Goal: Task Accomplishment & Management: Manage account settings

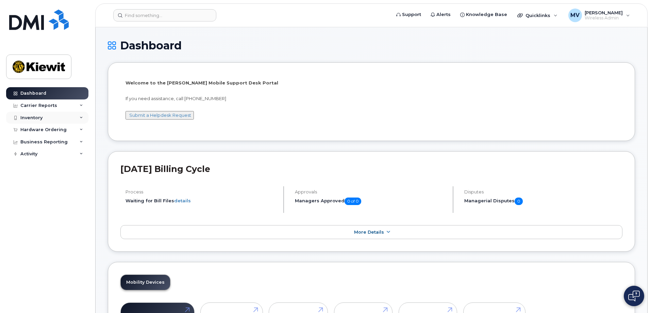
click at [36, 118] on div "Inventory" at bounding box center [31, 117] width 22 height 5
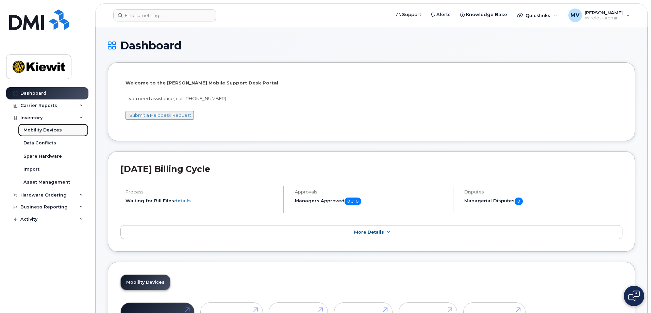
click at [38, 129] on div "Mobility Devices" at bounding box center [42, 130] width 38 height 6
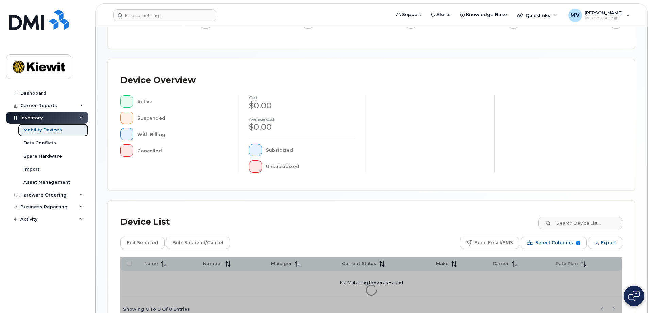
scroll to position [155, 0]
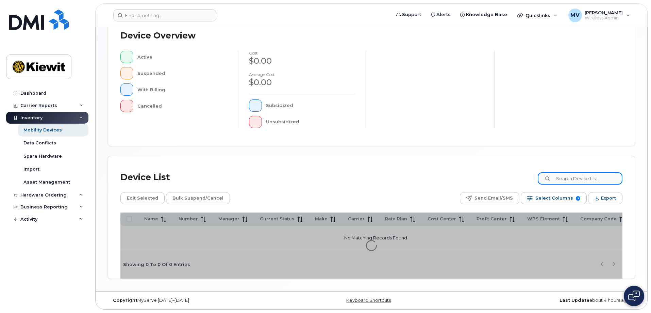
click at [560, 177] on input at bounding box center [580, 178] width 85 height 12
type input "106066"
click at [585, 179] on input "106066" at bounding box center [580, 178] width 85 height 12
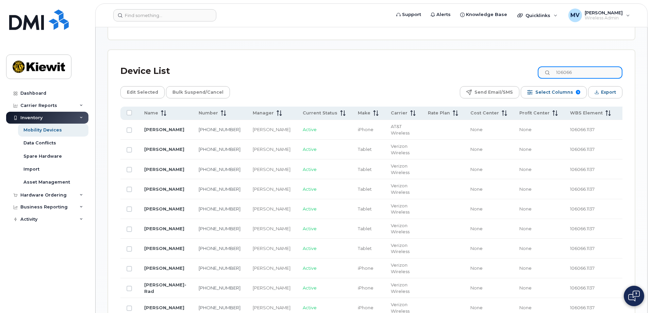
scroll to position [291, 0]
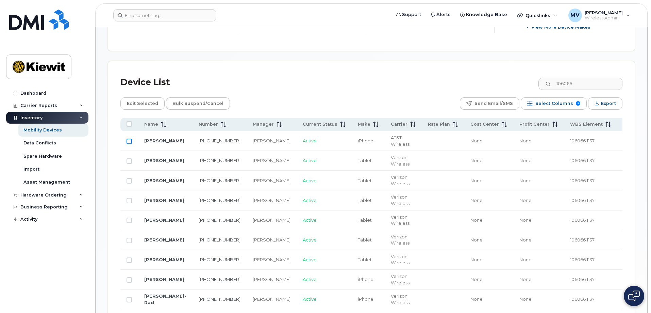
click at [130, 138] on input "Row Unselected" at bounding box center [129, 140] width 5 height 5
checkbox input "true"
click at [144, 98] on span "Edit Selected" at bounding box center [142, 103] width 31 height 10
click at [140, 98] on span "Edit Selected" at bounding box center [142, 103] width 31 height 10
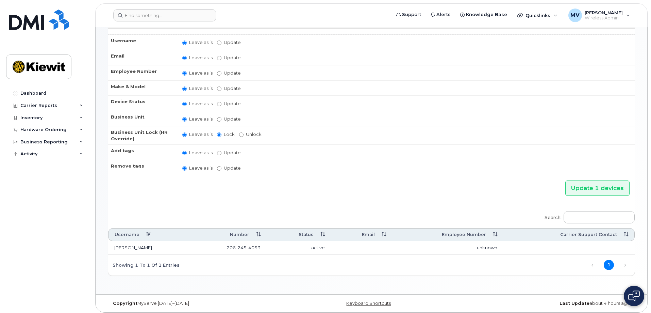
scroll to position [50, 0]
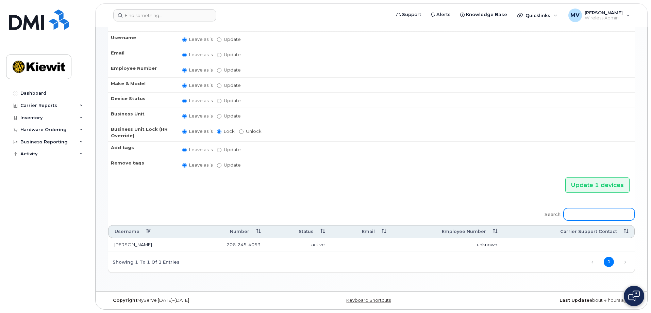
click at [591, 215] on input "Search:" at bounding box center [599, 214] width 71 height 12
type input "1"
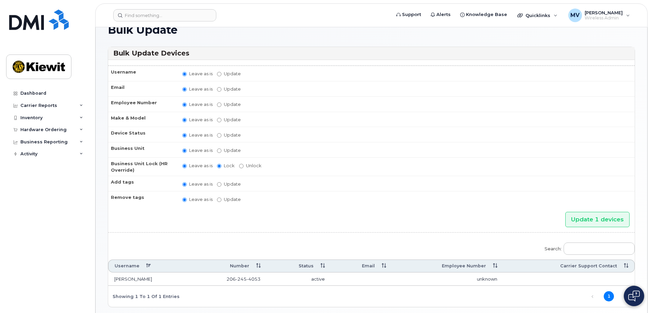
scroll to position [0, 0]
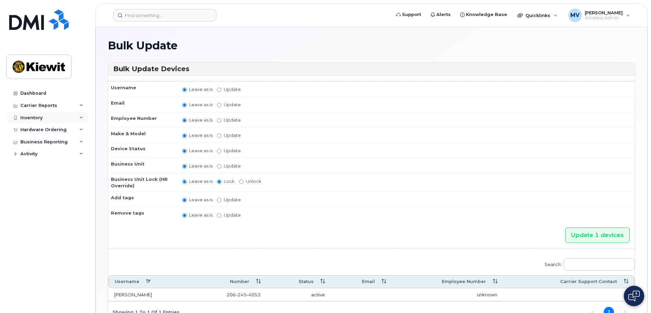
click at [36, 117] on div "Inventory" at bounding box center [31, 117] width 22 height 5
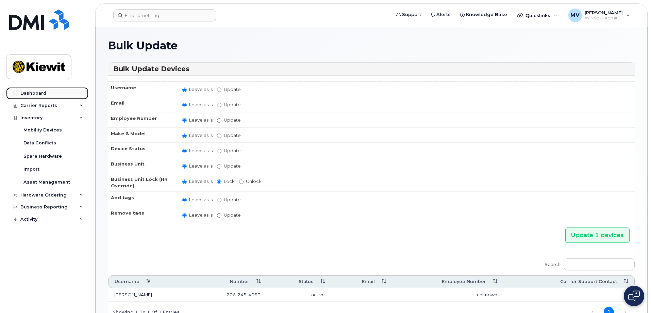
click at [36, 94] on div "Dashboard" at bounding box center [33, 93] width 26 height 5
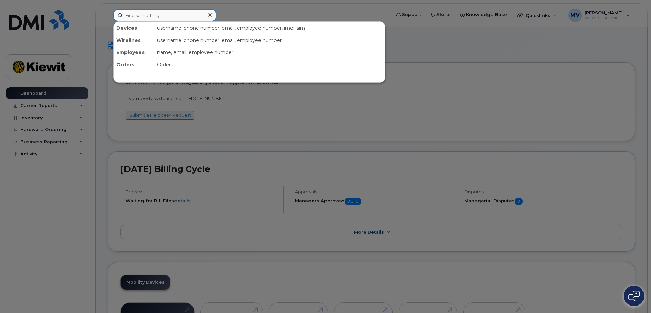
click at [150, 15] on input at bounding box center [164, 15] width 103 height 12
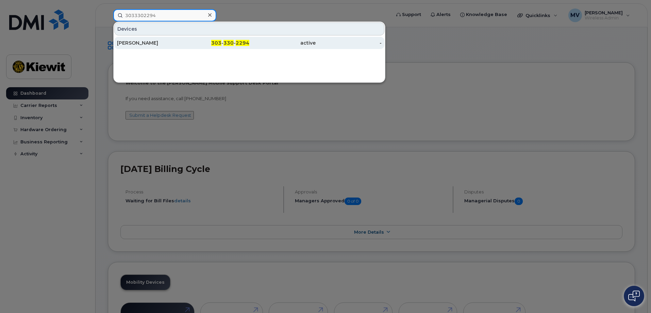
type input "3033302294"
click at [143, 42] on div "[PERSON_NAME]" at bounding box center [150, 42] width 66 height 7
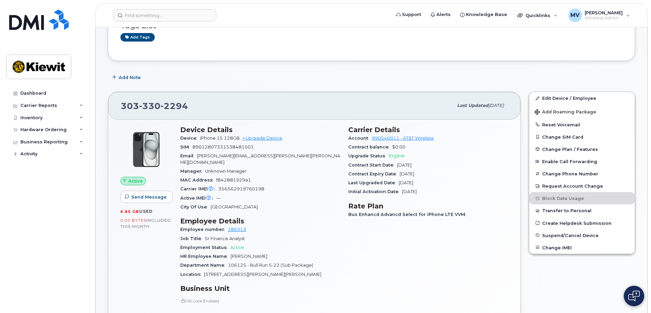
scroll to position [102, 0]
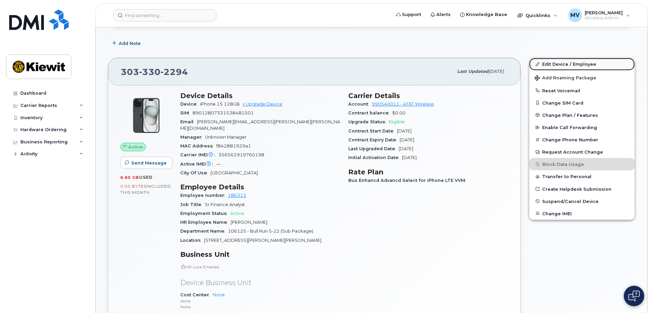
click at [559, 63] on link "Edit Device / Employee" at bounding box center [581, 64] width 105 height 12
click at [560, 64] on link "Edit Device / Employee" at bounding box center [581, 64] width 105 height 12
click at [538, 63] on icon at bounding box center [538, 64] width 4 height 4
click at [495, 257] on div "Carrier Details Account 990540011 - AT&T Wireless Contract balance $0.00 Upgrad…" at bounding box center [428, 224] width 168 height 274
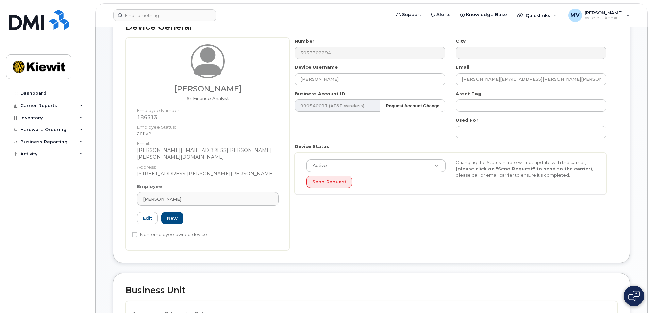
scroll to position [68, 0]
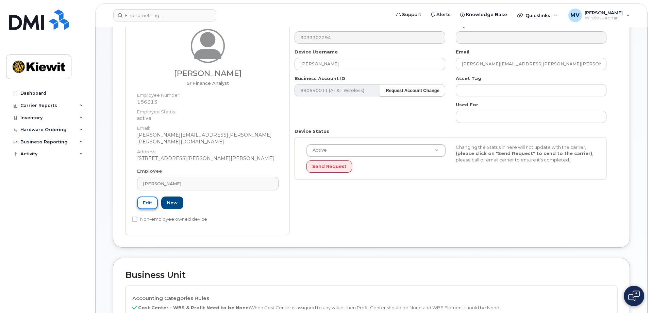
click at [145, 196] on link "Edit" at bounding box center [147, 202] width 21 height 13
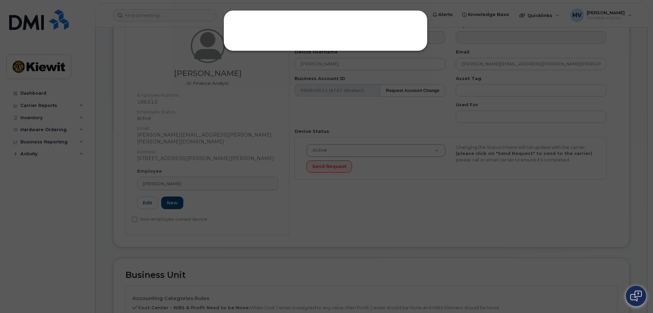
click at [147, 198] on div at bounding box center [326, 156] width 653 height 313
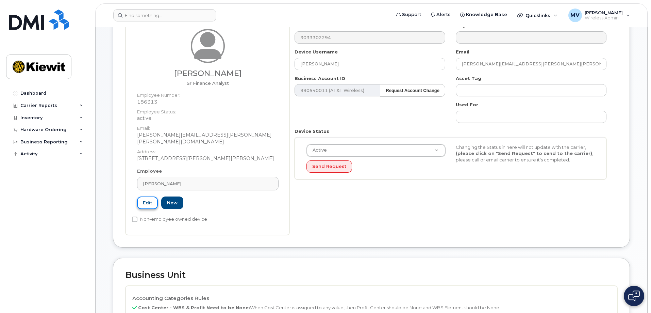
click at [147, 197] on link "Edit" at bounding box center [147, 202] width 21 height 13
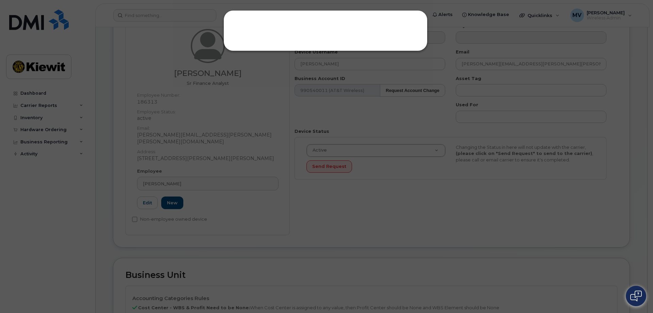
click at [362, 208] on div at bounding box center [326, 156] width 653 height 313
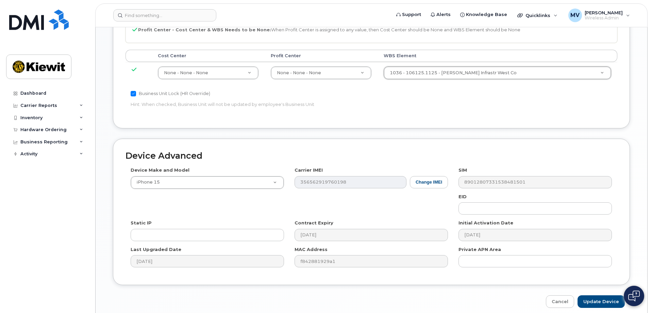
scroll to position [318, 0]
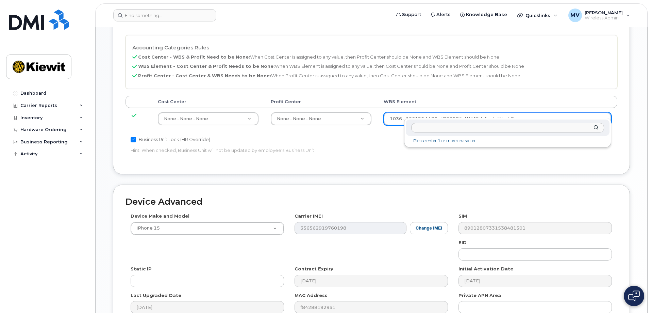
click at [427, 129] on input "text" at bounding box center [507, 128] width 193 height 10
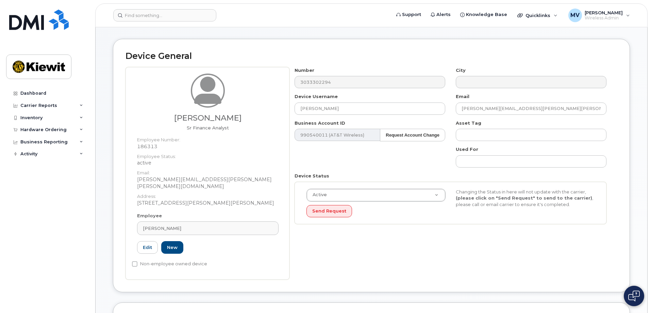
scroll to position [0, 0]
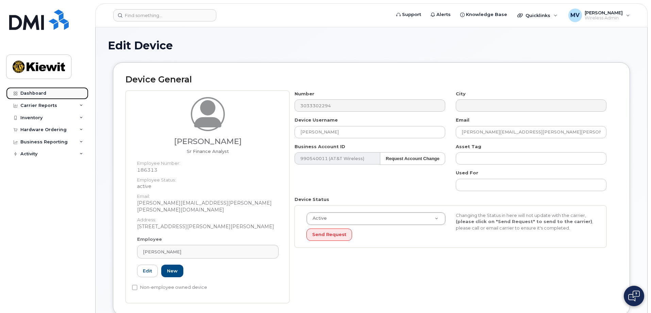
click at [35, 92] on div "Dashboard" at bounding box center [33, 93] width 26 height 5
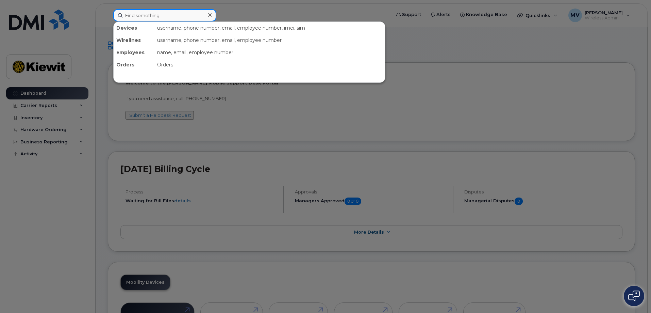
click at [152, 13] on input at bounding box center [164, 15] width 103 height 12
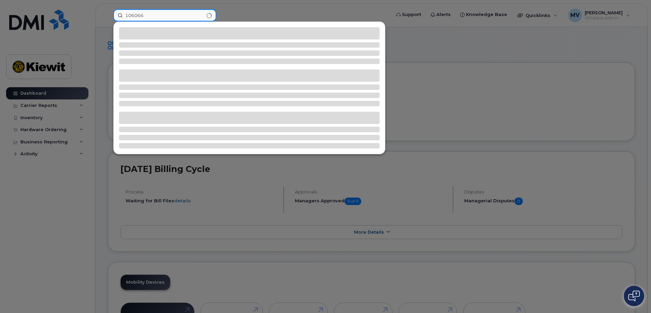
type input "106066"
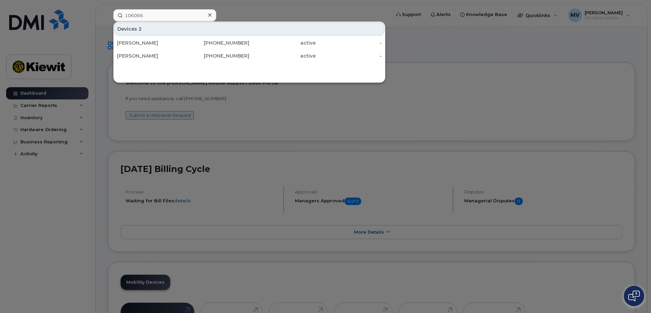
click at [211, 17] on icon at bounding box center [209, 14] width 3 height 5
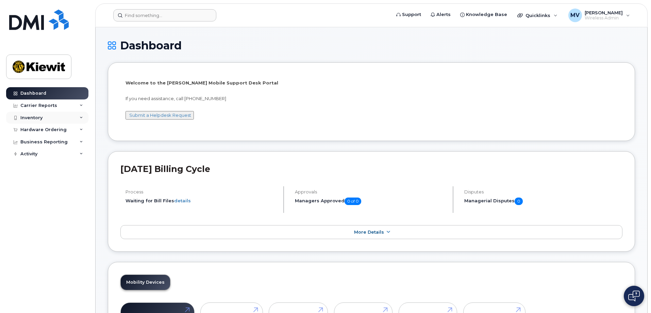
click at [28, 116] on div "Inventory" at bounding box center [31, 117] width 22 height 5
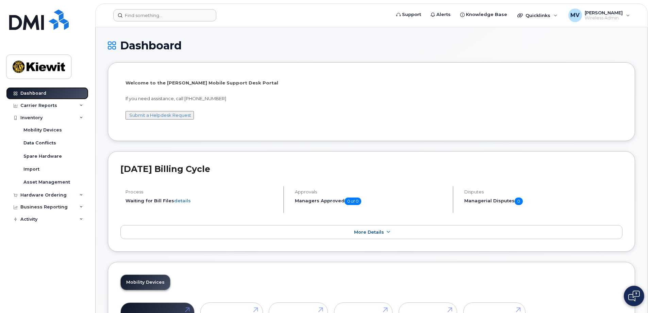
click at [35, 92] on div "Dashboard" at bounding box center [33, 93] width 26 height 5
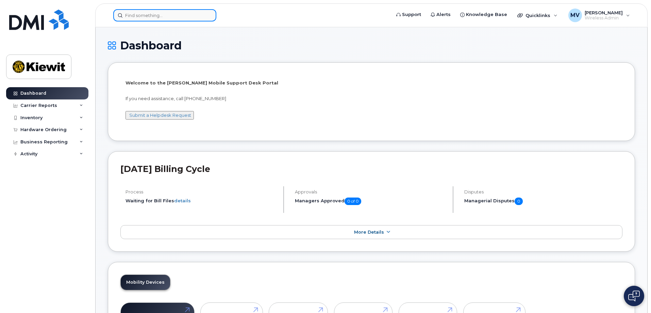
click at [138, 16] on input at bounding box center [164, 15] width 103 height 12
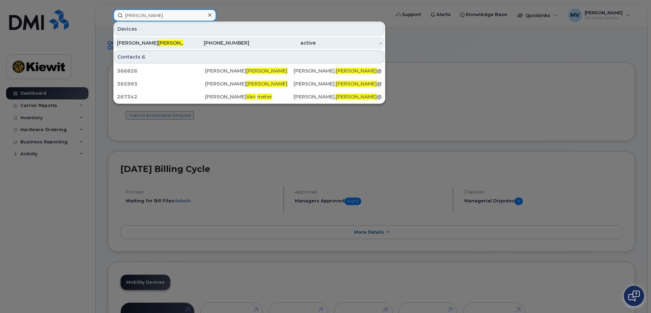
type input "vanmeter"
click at [158, 43] on span "VANMETER" at bounding box center [178, 43] width 41 height 6
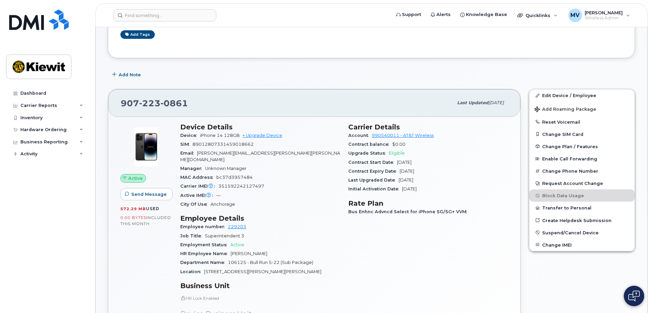
scroll to position [68, 0]
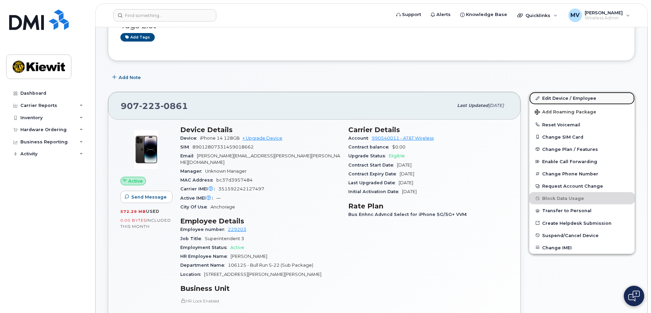
click at [560, 98] on link "Edit Device / Employee" at bounding box center [581, 98] width 105 height 12
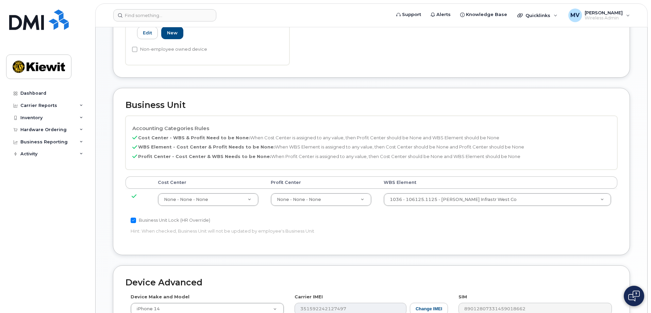
scroll to position [238, 0]
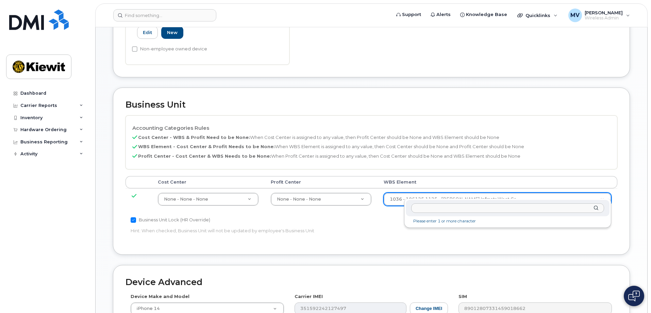
type input "0"
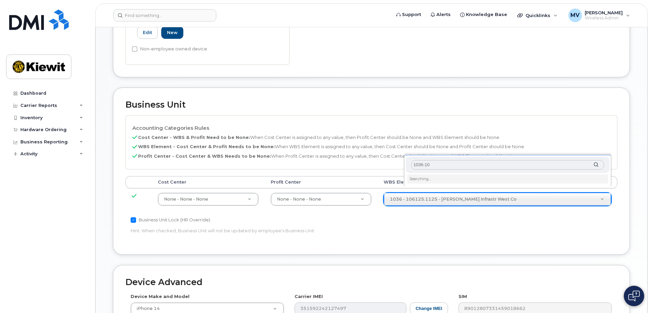
type input "1036-106"
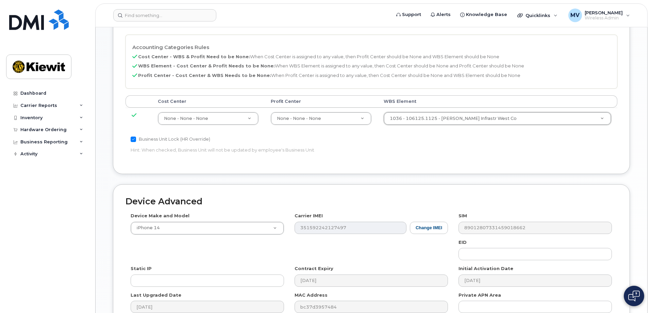
scroll to position [386, 0]
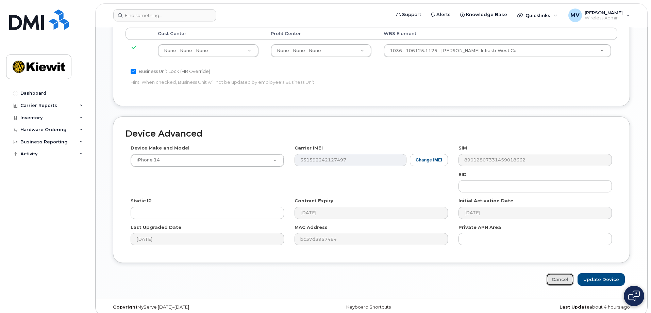
click at [556, 273] on link "Cancel" at bounding box center [560, 279] width 28 height 13
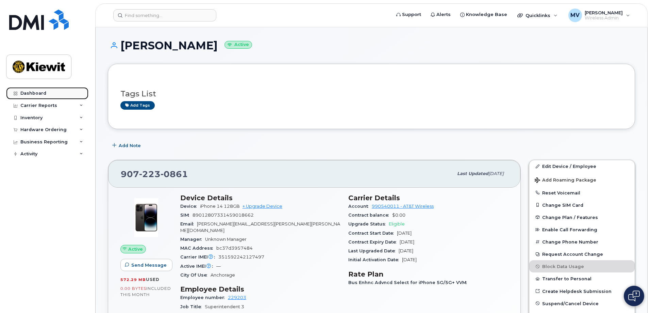
click at [32, 93] on div "Dashboard" at bounding box center [33, 93] width 26 height 5
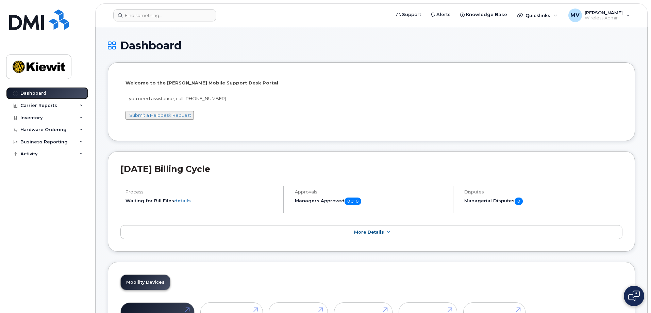
click at [33, 93] on div "Dashboard" at bounding box center [33, 93] width 26 height 5
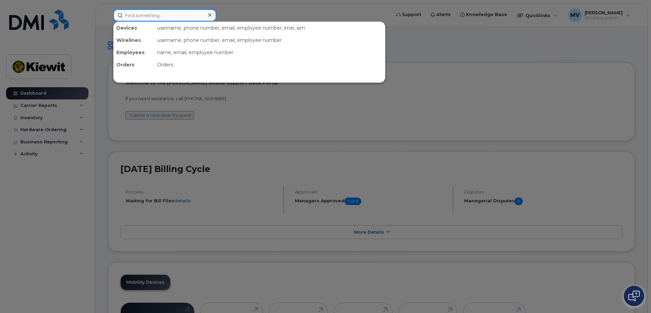
click at [148, 16] on input at bounding box center [164, 15] width 103 height 12
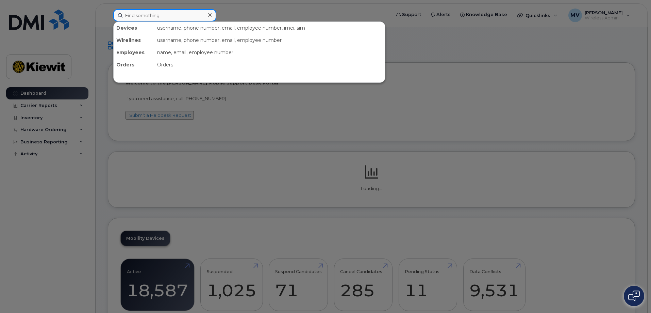
click at [148, 16] on input at bounding box center [164, 15] width 103 height 12
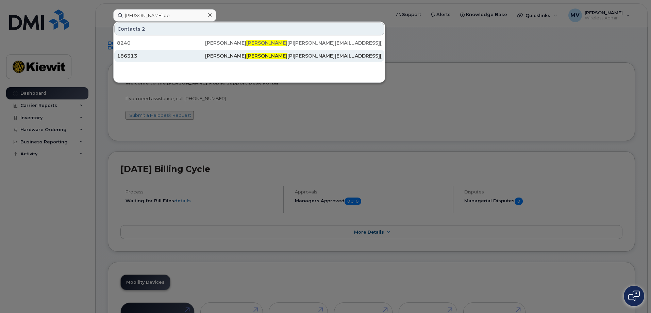
click at [128, 57] on div "186313" at bounding box center [161, 55] width 88 height 7
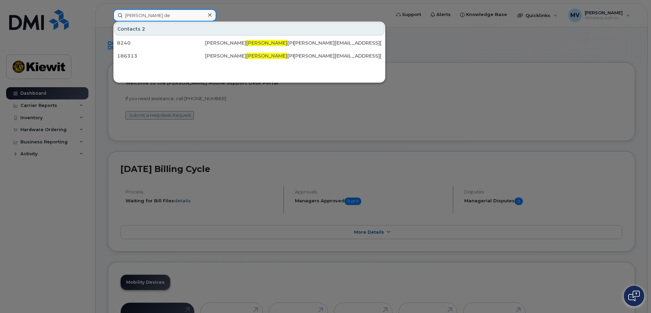
click at [165, 13] on input "[PERSON_NAME] de" at bounding box center [164, 15] width 103 height 12
drag, startPoint x: 164, startPoint y: 14, endPoint x: 105, endPoint y: 17, distance: 58.3
click at [108, 17] on div "[PERSON_NAME] de Contacts 2 8240 [PERSON_NAME] De Mercado [EMAIL_ADDRESS][PERSO…" at bounding box center [250, 15] width 284 height 12
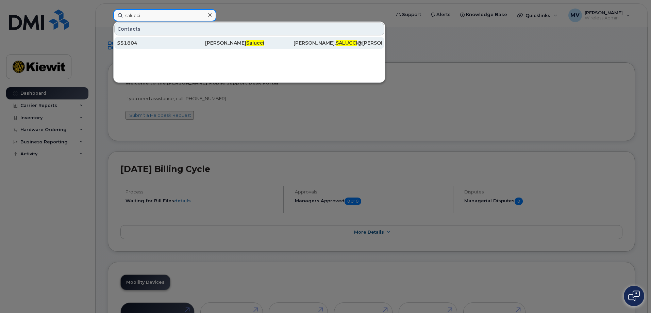
type input "salucci"
click at [128, 42] on div "551804" at bounding box center [161, 42] width 88 height 7
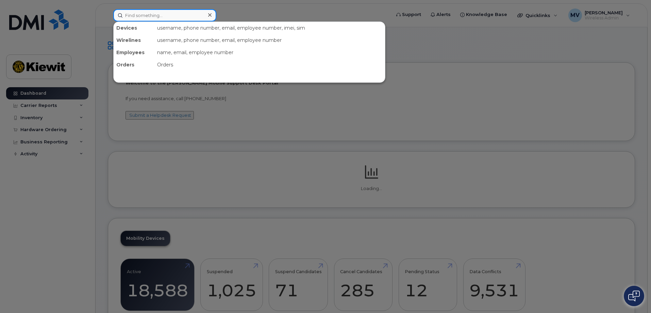
click at [168, 15] on input at bounding box center [164, 15] width 103 height 12
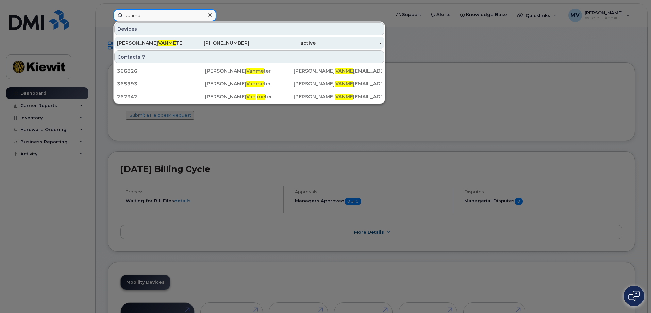
type input "vanme"
click at [158, 42] on span "VANME" at bounding box center [167, 43] width 18 height 6
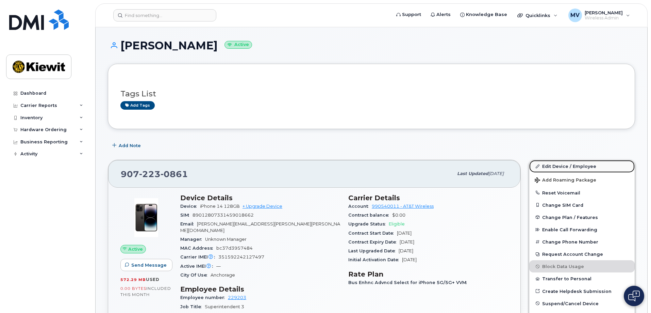
click at [552, 167] on link "Edit Device / Employee" at bounding box center [581, 166] width 105 height 12
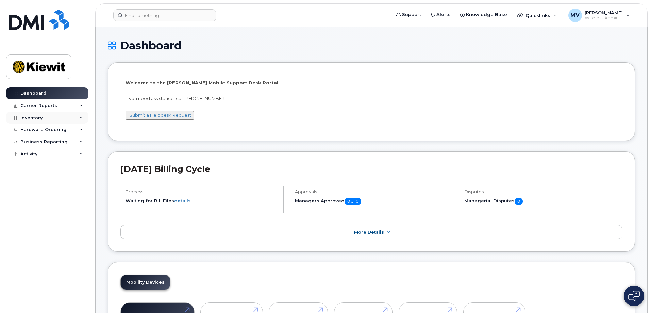
click at [32, 117] on div "Inventory" at bounding box center [31, 117] width 22 height 5
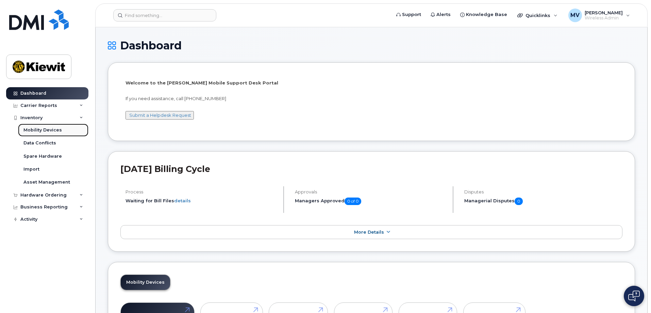
click at [34, 130] on div "Mobility Devices" at bounding box center [42, 130] width 38 height 6
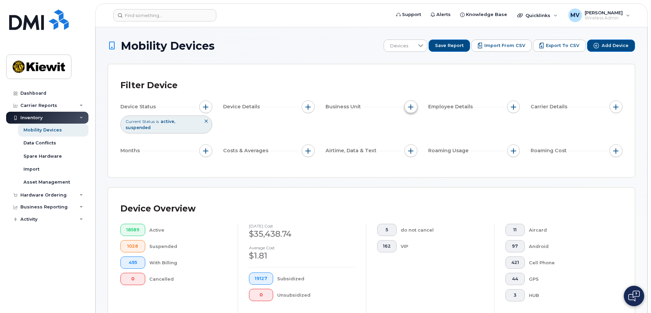
click at [409, 106] on span "button" at bounding box center [410, 106] width 5 height 5
click at [412, 159] on input "WBS Element" at bounding box center [412, 159] width 5 height 5
checkbox input "true"
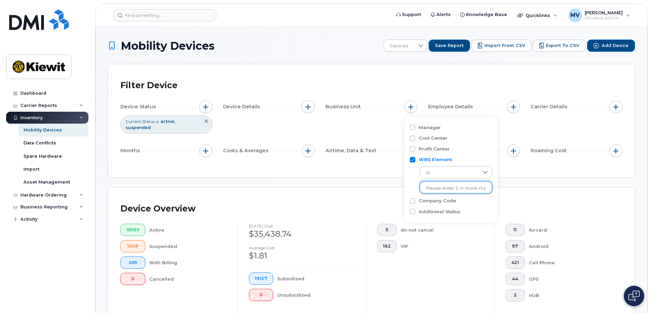
click at [427, 187] on input "text" at bounding box center [456, 188] width 60 height 6
type input "106066"
click at [436, 188] on input "text" at bounding box center [456, 188] width 60 height 6
type input "106125"
click at [413, 160] on input "WBS Element" at bounding box center [412, 159] width 5 height 5
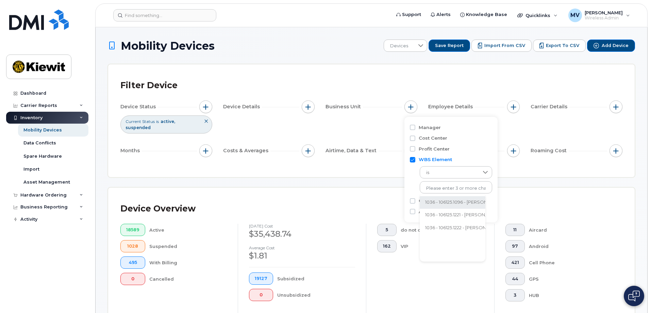
checkbox input "false"
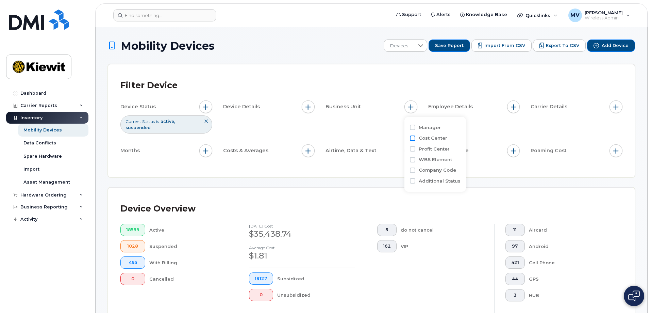
click at [411, 139] on input "Cost Center" at bounding box center [412, 137] width 5 height 5
checkbox input "true"
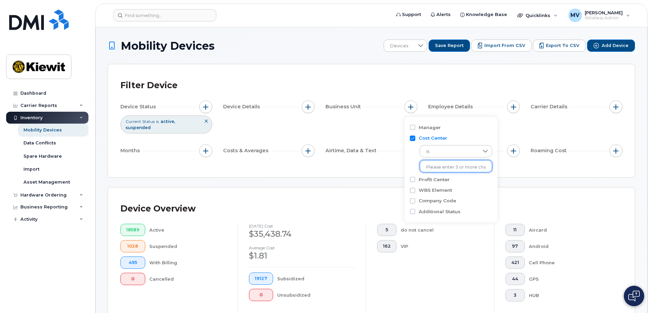
click at [435, 169] on input "text" at bounding box center [456, 167] width 60 height 6
type input "106066"
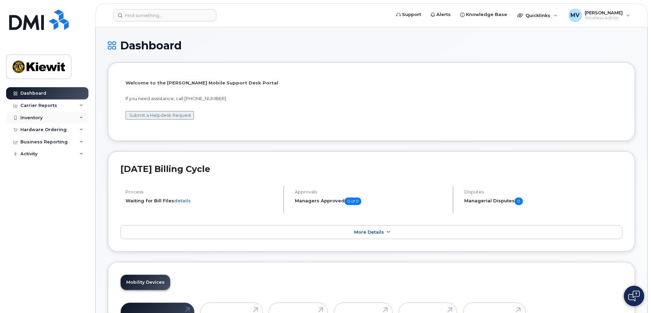
click at [37, 116] on div "Inventory" at bounding box center [31, 117] width 22 height 5
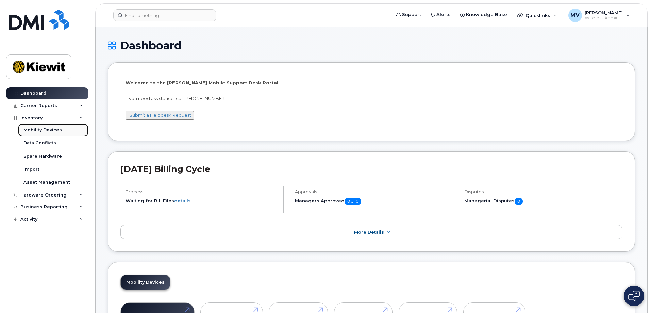
click at [41, 129] on div "Mobility Devices" at bounding box center [42, 130] width 38 height 6
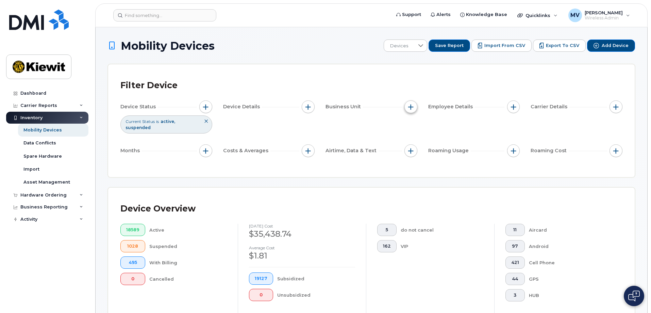
click at [410, 107] on span "button" at bounding box center [410, 106] width 5 height 5
click at [413, 159] on input "WBS Element" at bounding box center [412, 159] width 5 height 5
checkbox input "true"
click at [483, 172] on icon at bounding box center [485, 171] width 5 height 5
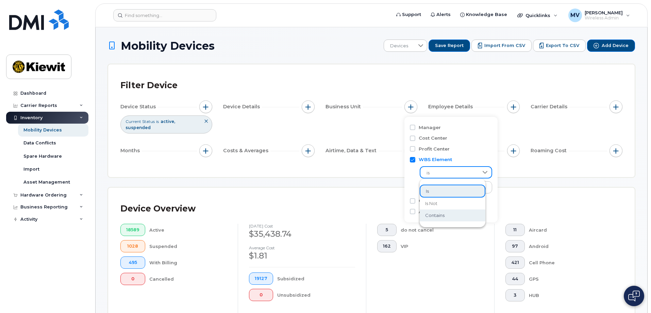
click at [439, 212] on span "contains" at bounding box center [434, 215] width 19 height 6
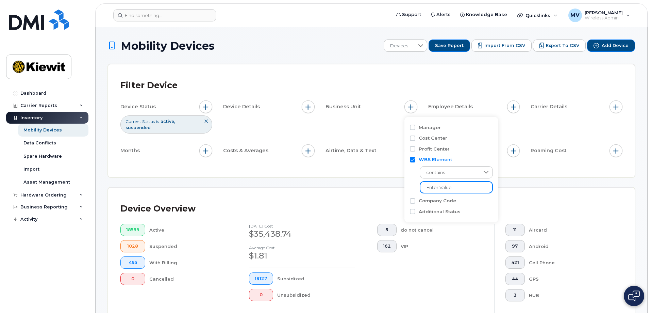
click at [431, 186] on input "text" at bounding box center [456, 187] width 73 height 12
type input "106125.1125"
click at [461, 240] on div "VIP" at bounding box center [442, 246] width 83 height 12
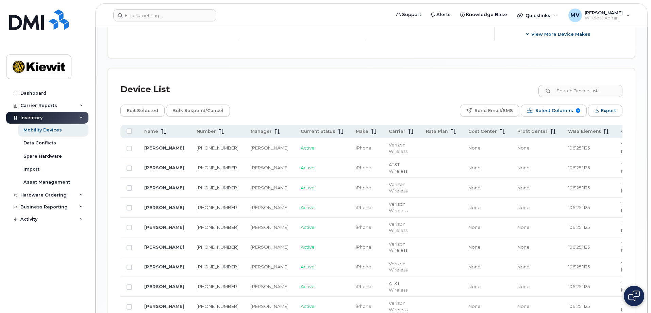
scroll to position [306, 0]
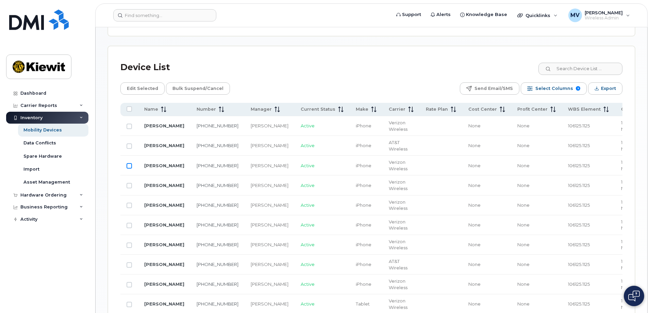
click at [129, 163] on input "Row Unselected" at bounding box center [129, 165] width 5 height 5
checkbox input "true"
click at [139, 83] on span "Edit Selected" at bounding box center [142, 88] width 31 height 10
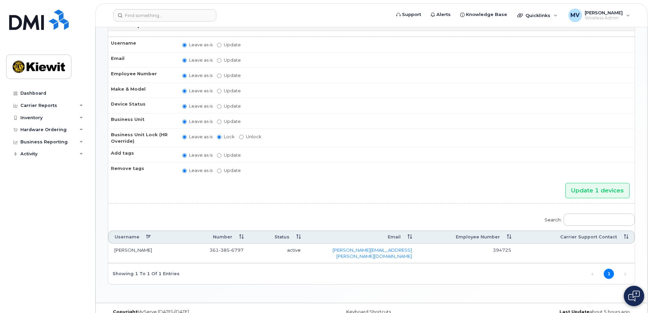
scroll to position [50, 0]
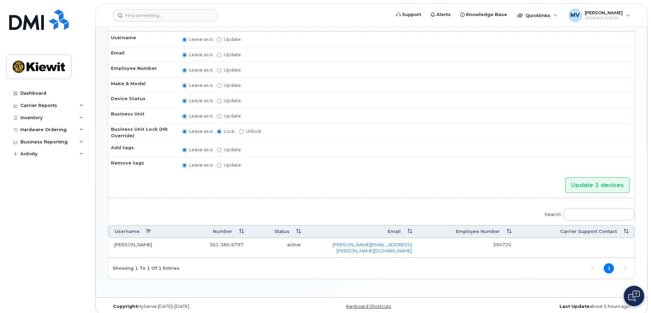
click at [128, 245] on td "[PERSON_NAME]" at bounding box center [143, 248] width 71 height 20
click at [623, 263] on link "Next" at bounding box center [625, 268] width 10 height 10
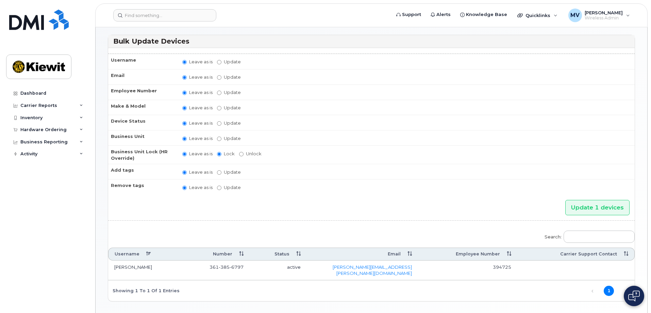
scroll to position [0, 0]
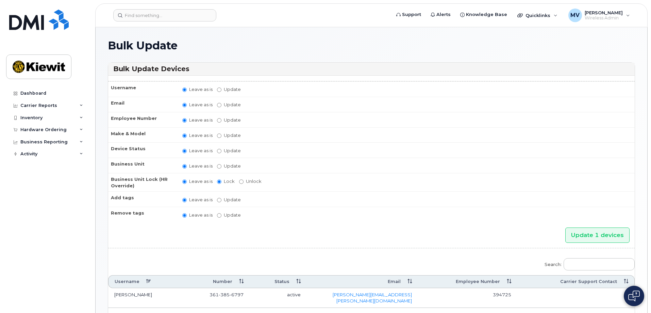
click at [594, 102] on td "Leave as is Update" at bounding box center [405, 104] width 459 height 15
click at [610, 156] on td "Leave as is Update active active suspended cancelled Changing the Status in her…" at bounding box center [405, 149] width 459 height 15
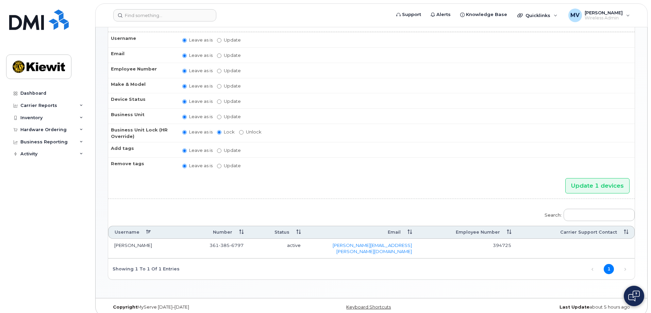
scroll to position [50, 0]
click at [583, 187] on input "Update 1 devices" at bounding box center [597, 184] width 64 height 15
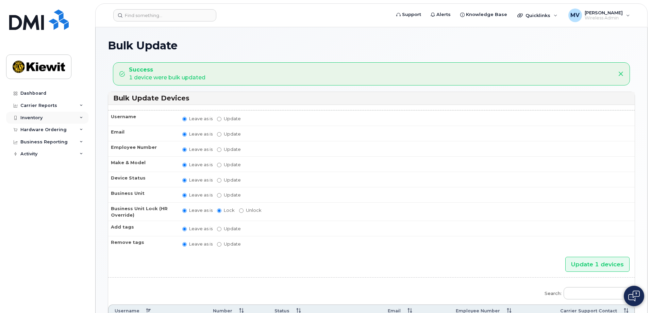
click at [38, 118] on div "Inventory" at bounding box center [31, 117] width 22 height 5
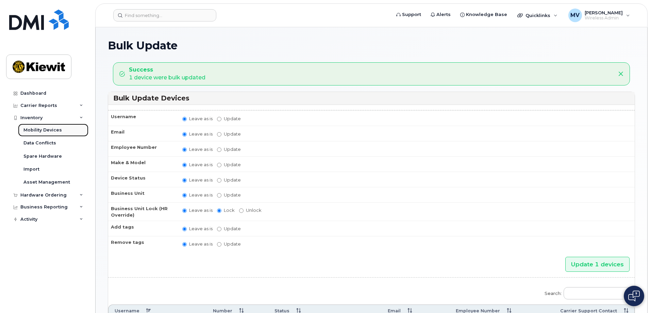
click at [46, 131] on div "Mobility Devices" at bounding box center [42, 130] width 38 height 6
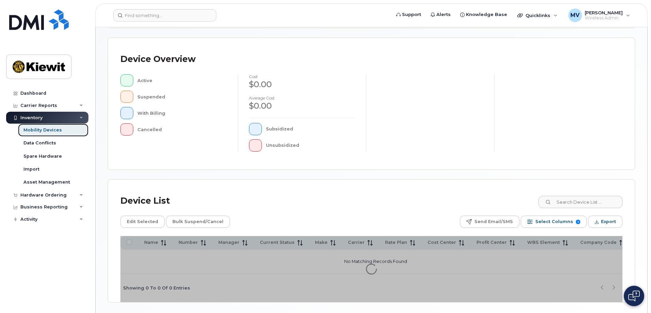
scroll to position [136, 0]
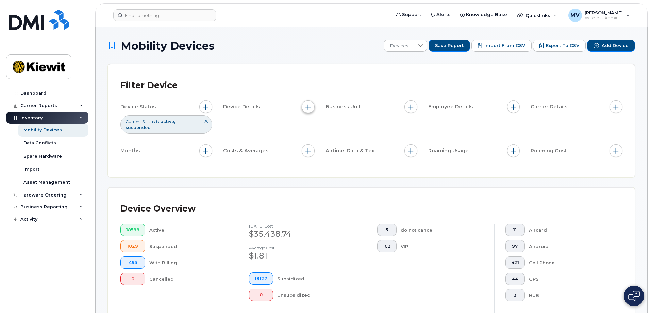
click at [309, 106] on span "button" at bounding box center [308, 106] width 5 height 5
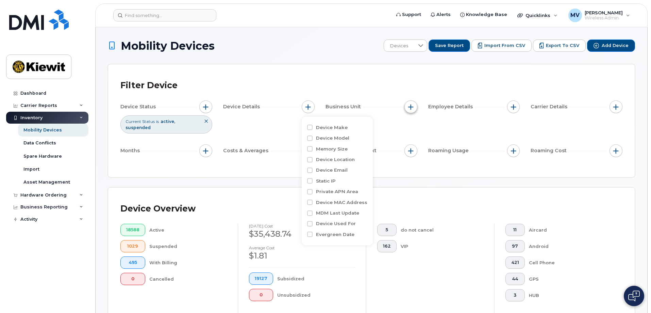
click at [411, 108] on span "button" at bounding box center [410, 106] width 5 height 5
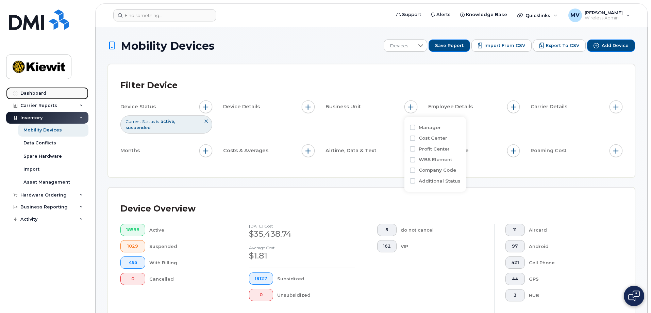
click at [28, 95] on div "Dashboard" at bounding box center [33, 93] width 26 height 5
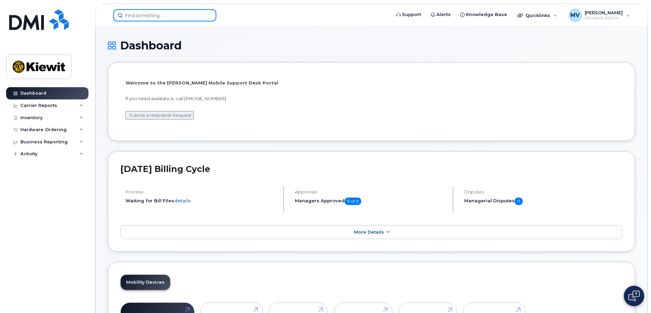
click at [141, 16] on input at bounding box center [164, 15] width 103 height 12
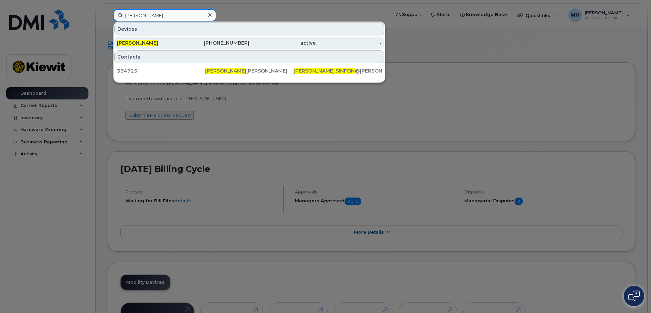
type input "[PERSON_NAME]"
click at [138, 43] on span "[PERSON_NAME]" at bounding box center [137, 43] width 41 height 6
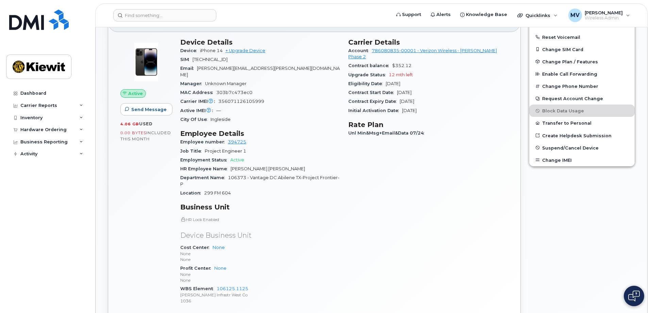
scroll to position [145, 0]
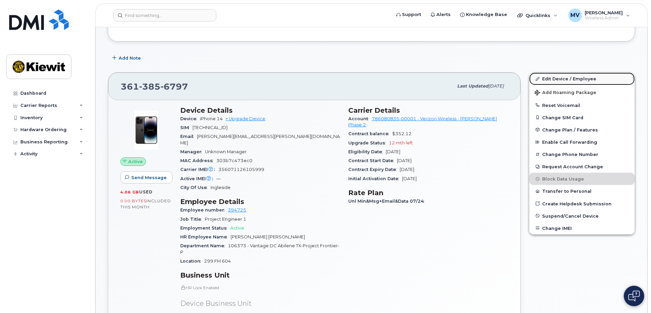
click at [552, 78] on link "Edit Device / Employee" at bounding box center [581, 78] width 105 height 12
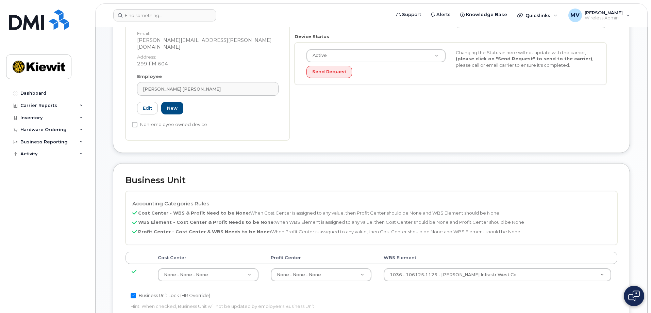
scroll to position [238, 0]
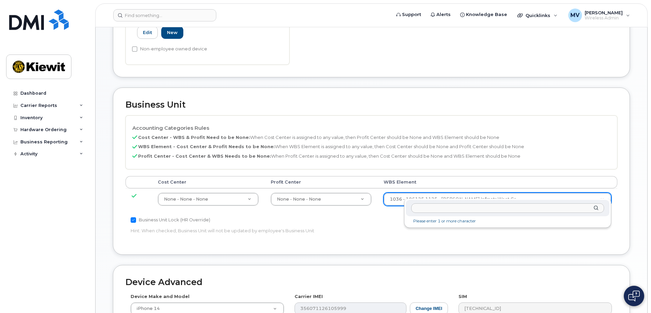
click at [415, 209] on input "text" at bounding box center [507, 208] width 193 height 10
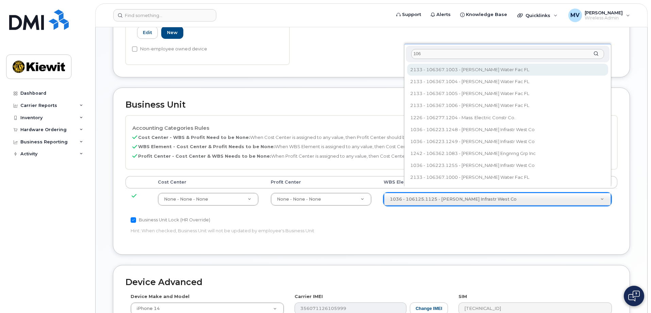
click at [436, 55] on input "106" at bounding box center [507, 54] width 193 height 10
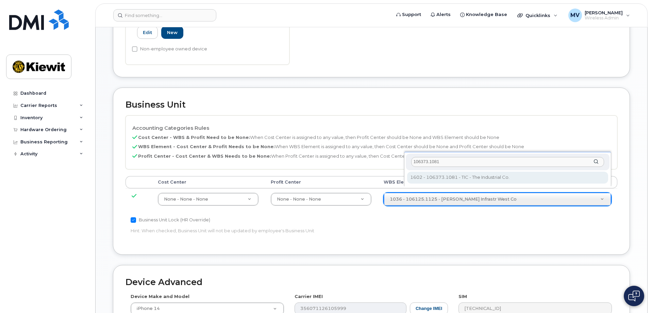
type input "106373.1081"
type input "35050978"
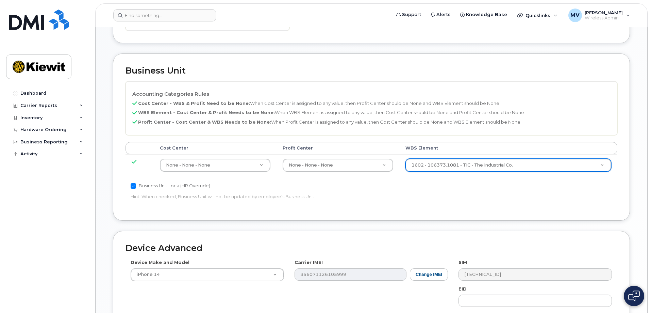
scroll to position [386, 0]
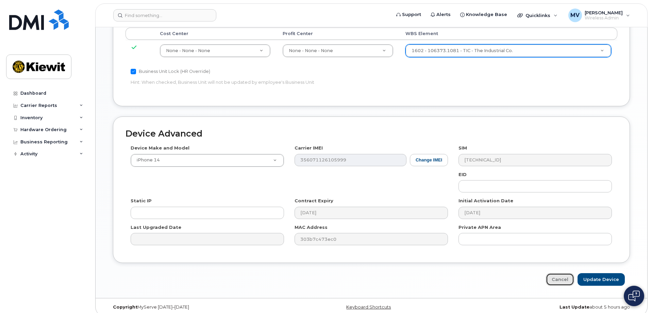
click at [556, 273] on link "Cancel" at bounding box center [560, 279] width 28 height 13
